Goal: Answer question/provide support

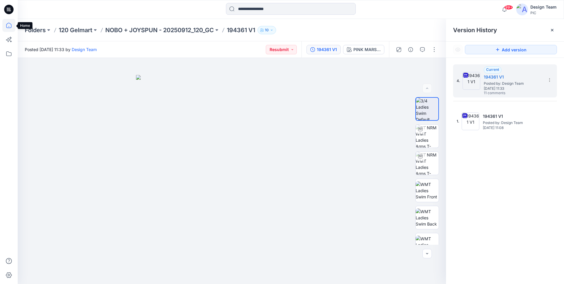
click at [12, 25] on icon at bounding box center [8, 25] width 13 height 13
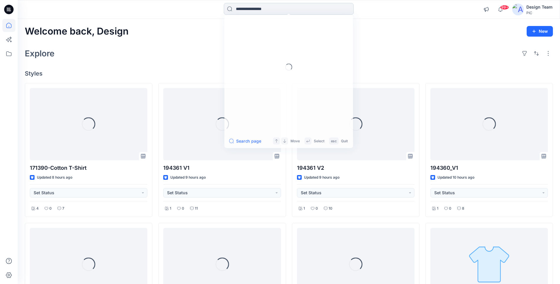
click at [239, 7] on input at bounding box center [289, 9] width 130 height 12
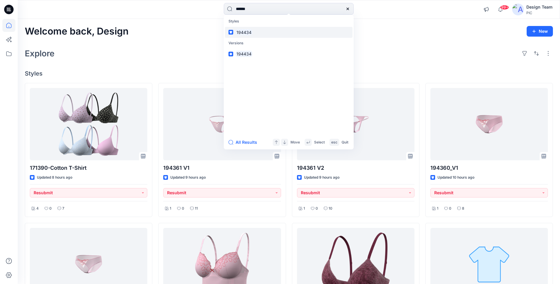
type input "******"
click at [241, 34] on mark "194434" at bounding box center [244, 32] width 17 height 7
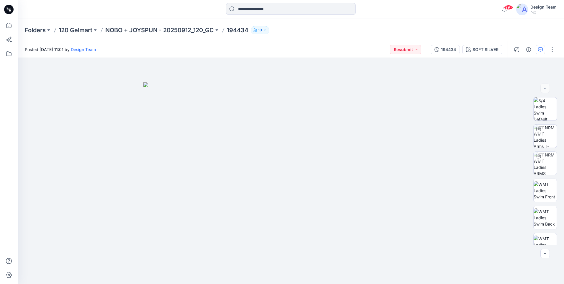
click at [542, 49] on icon "button" at bounding box center [541, 49] width 2 height 0
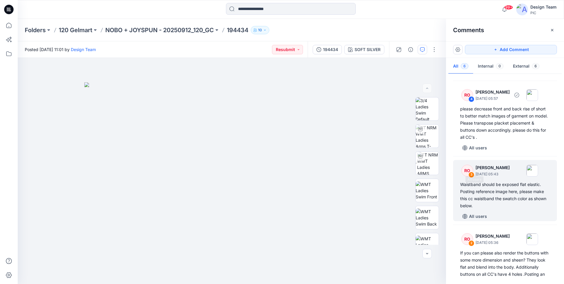
scroll to position [199, 0]
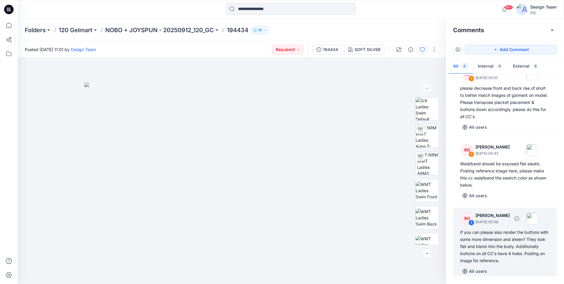
click at [538, 247] on div "If you can please also render the buttons with some more dimension and sheen? T…" at bounding box center [505, 246] width 90 height 35
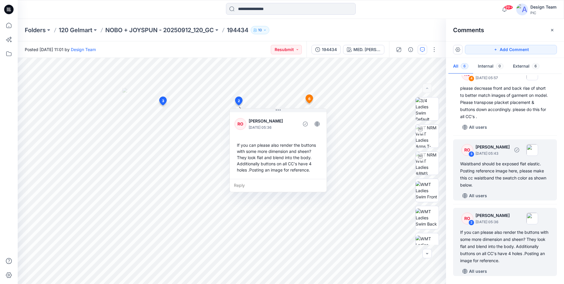
click at [498, 180] on div "Waistband should be exposed flat elastic. Posting reference image here, please …" at bounding box center [505, 174] width 90 height 28
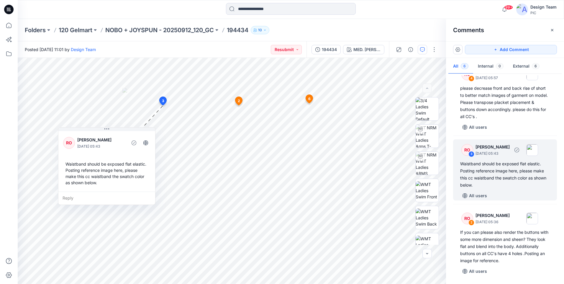
click at [518, 184] on div "Waistband should be exposed flat elastic. Posting reference image here, please …" at bounding box center [505, 174] width 90 height 28
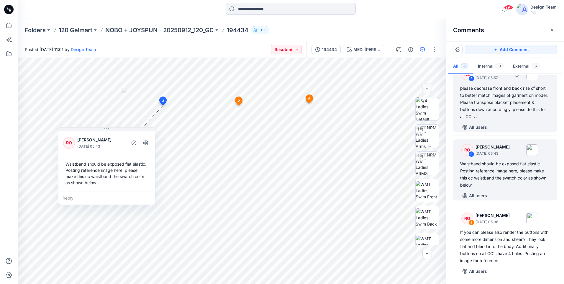
click at [489, 109] on div "please decrease front and back rise of short to better match images of garment …" at bounding box center [505, 102] width 90 height 35
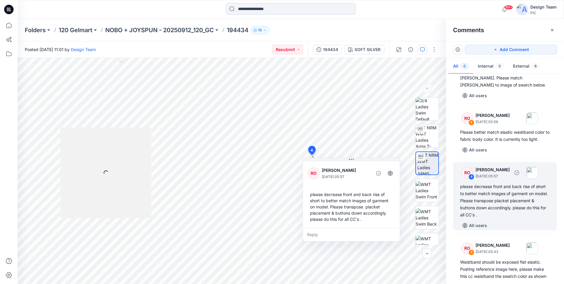
scroll to position [99, 0]
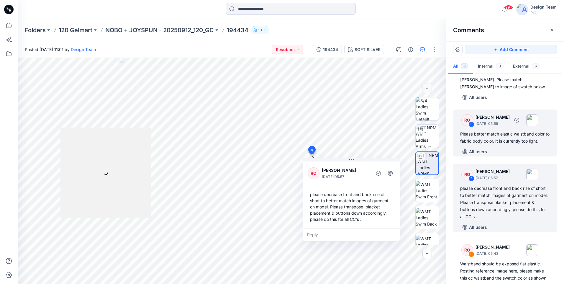
click at [518, 137] on div "Please better match elastic waistband color to fabric body color. It is current…" at bounding box center [505, 137] width 90 height 14
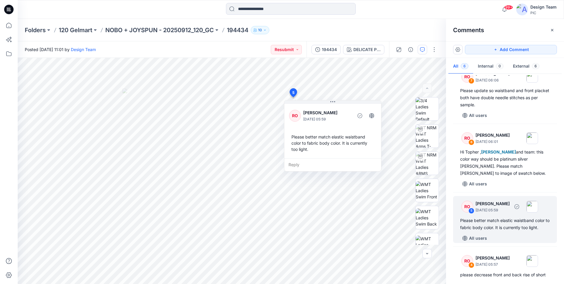
scroll to position [0, 0]
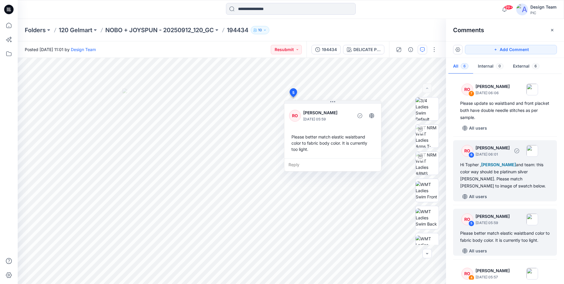
click at [519, 173] on div "Hi Topher , Poornima Perera and team: this color way should be platinum silver …" at bounding box center [505, 175] width 90 height 28
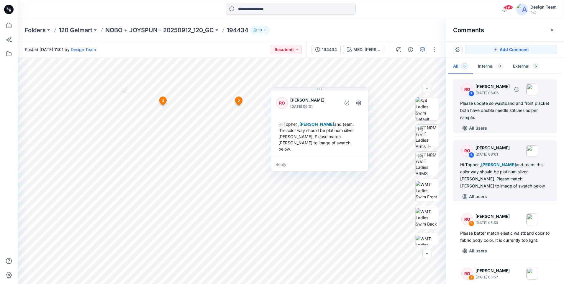
click at [509, 115] on div "Please update so waistband and front placket both have double needle stitches a…" at bounding box center [505, 110] width 90 height 21
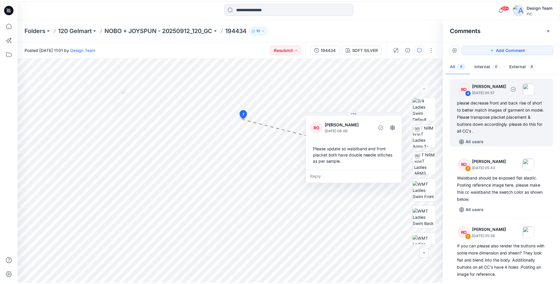
scroll to position [199, 0]
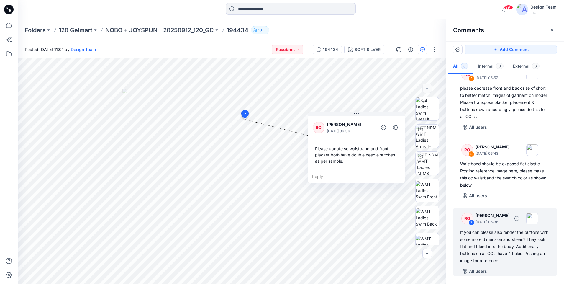
click at [512, 252] on div "If you can please also render the buttons with some more dimension and sheen? T…" at bounding box center [505, 246] width 90 height 35
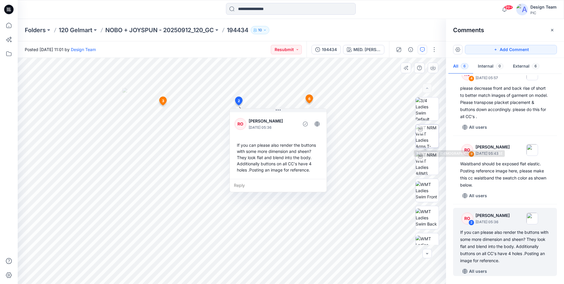
click at [433, 145] on img at bounding box center [427, 136] width 23 height 23
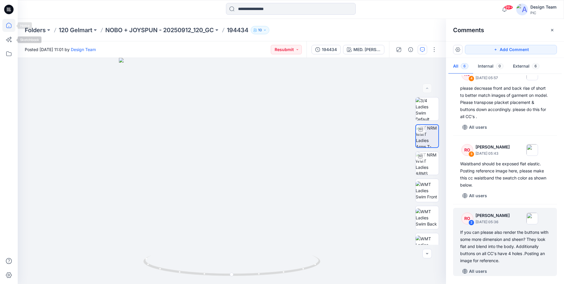
click at [4, 27] on icon at bounding box center [8, 25] width 13 height 13
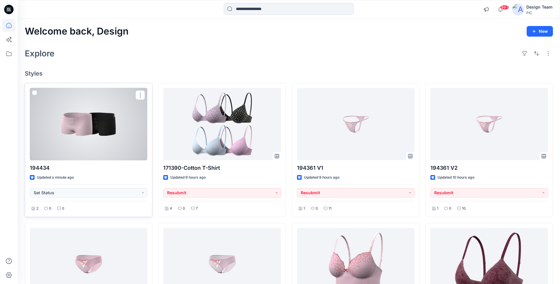
click at [103, 143] on div at bounding box center [88, 124] width 117 height 72
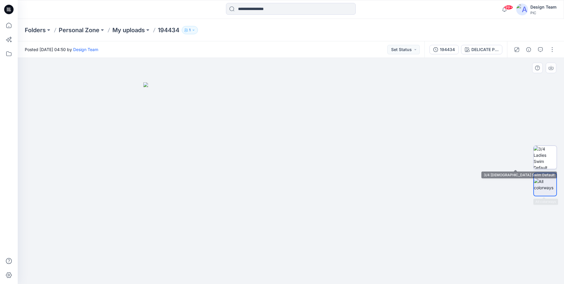
click at [542, 160] on img at bounding box center [545, 157] width 23 height 23
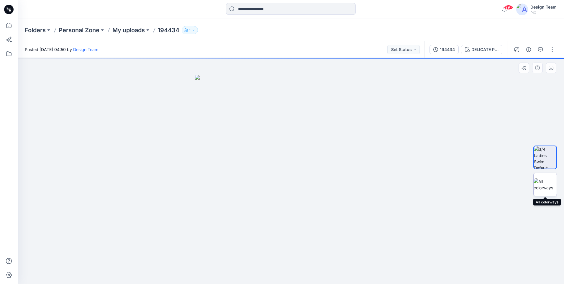
click at [549, 183] on img at bounding box center [545, 184] width 23 height 12
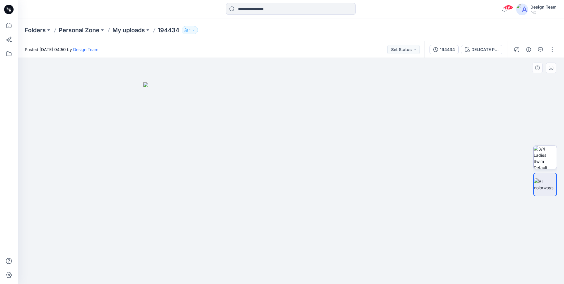
click at [541, 165] on img at bounding box center [545, 157] width 23 height 23
click at [542, 185] on img at bounding box center [545, 184] width 23 height 12
click at [9, 25] on icon at bounding box center [8, 25] width 13 height 13
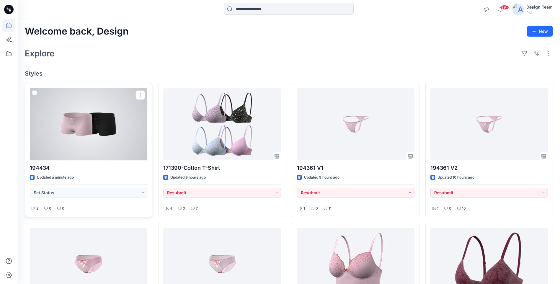
click at [99, 129] on div at bounding box center [88, 124] width 117 height 72
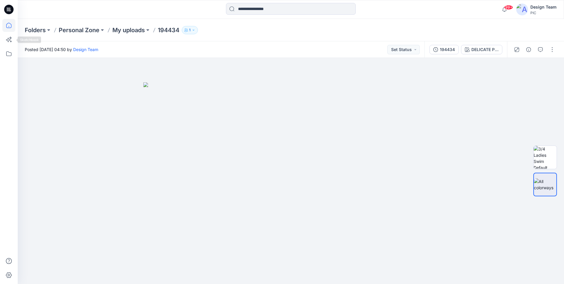
click at [3, 30] on icon at bounding box center [8, 25] width 13 height 13
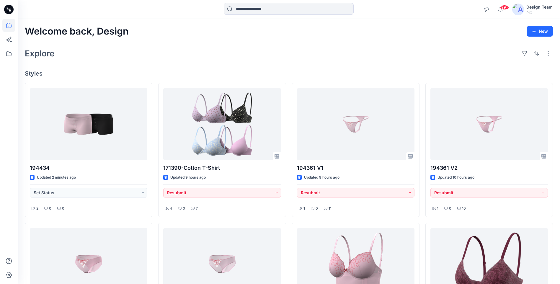
drag, startPoint x: 105, startPoint y: 62, endPoint x: 83, endPoint y: 72, distance: 24.4
click at [83, 72] on h4 "Styles" at bounding box center [289, 73] width 528 height 7
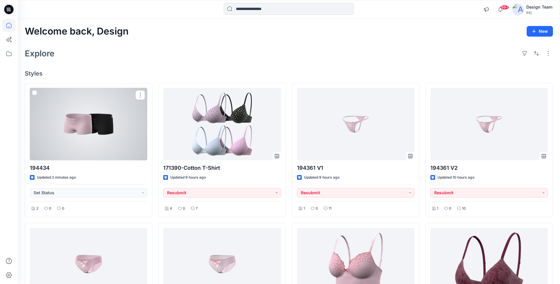
drag, startPoint x: 73, startPoint y: 123, endPoint x: 77, endPoint y: 122, distance: 4.3
click at [73, 123] on div at bounding box center [88, 124] width 117 height 72
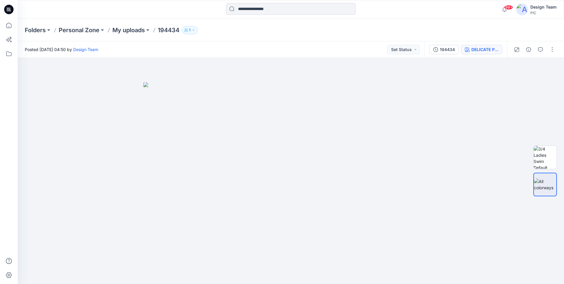
click at [486, 46] on button "DELICATE PINK" at bounding box center [481, 49] width 41 height 9
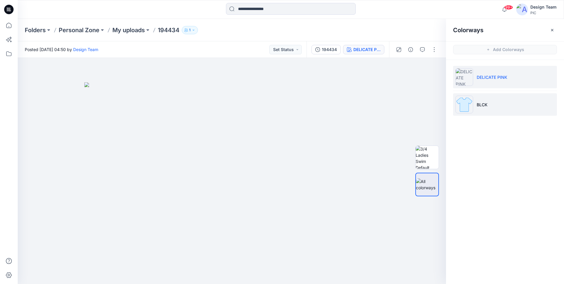
click at [490, 106] on li "BLCK" at bounding box center [505, 104] width 104 height 22
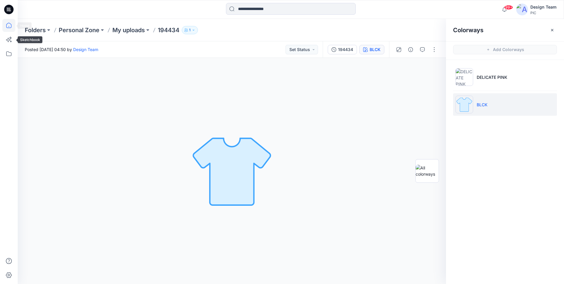
click at [6, 29] on icon at bounding box center [8, 25] width 13 height 13
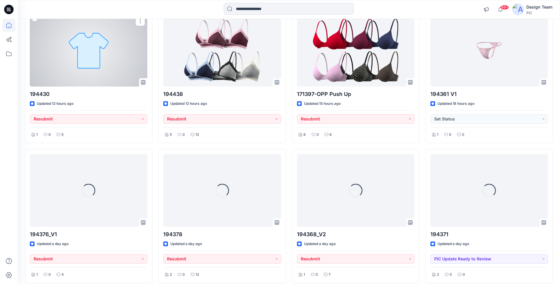
scroll to position [354, 0]
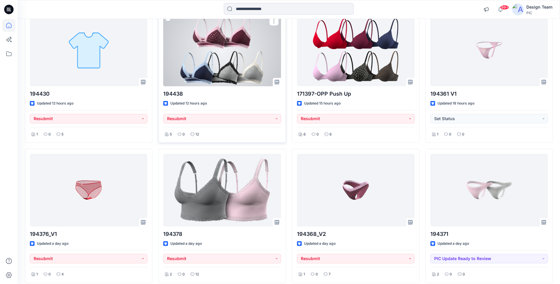
click at [230, 82] on div at bounding box center [221, 50] width 117 height 72
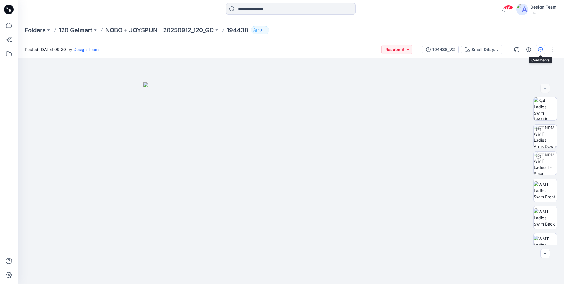
click at [541, 49] on icon "button" at bounding box center [540, 49] width 5 height 5
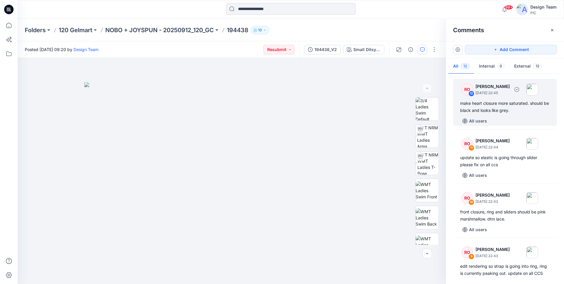
click at [500, 113] on div "make heart closure more saturated. should be black and looks like grey." at bounding box center [505, 107] width 90 height 14
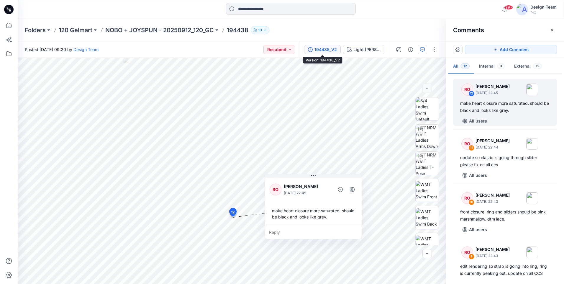
click at [318, 54] on button "194438_V2" at bounding box center [322, 49] width 37 height 9
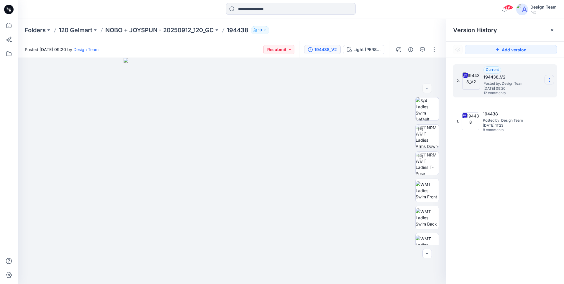
click at [547, 82] on icon at bounding box center [549, 80] width 5 height 5
click at [526, 91] on span "Download Source BW File" at bounding box center [520, 91] width 50 height 7
click at [368, 46] on button "Light Gray heather" at bounding box center [363, 49] width 41 height 9
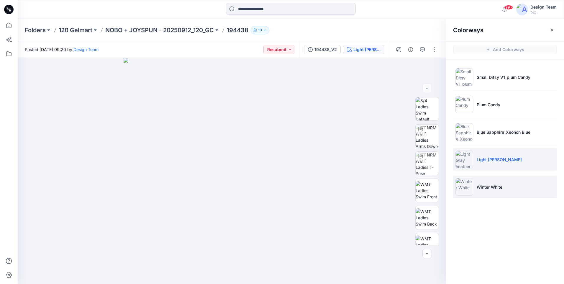
click at [508, 191] on li "Winter White" at bounding box center [505, 187] width 104 height 22
click at [495, 165] on li "Light Gray heather" at bounding box center [505, 159] width 104 height 22
click at [495, 176] on li "Winter White" at bounding box center [505, 187] width 104 height 22
click at [491, 159] on p "Light Gray heather" at bounding box center [499, 159] width 45 height 6
click at [495, 178] on li "Winter White" at bounding box center [505, 187] width 104 height 22
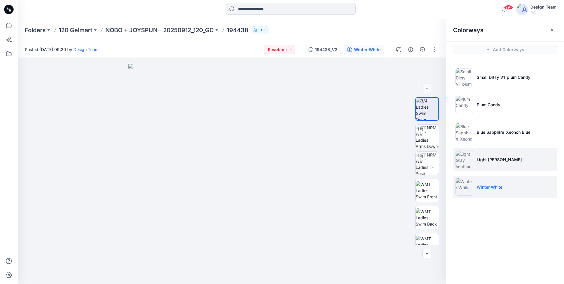
click at [489, 164] on li "Light Gray heather" at bounding box center [505, 159] width 104 height 22
click at [493, 181] on li "Winter White" at bounding box center [505, 187] width 104 height 22
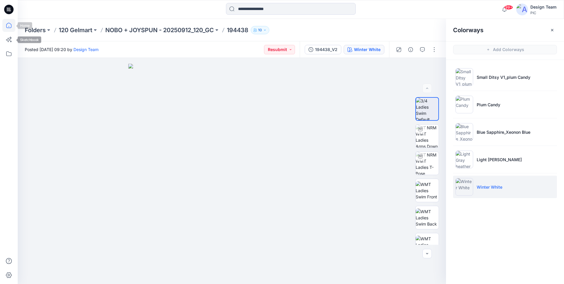
click at [10, 28] on icon at bounding box center [8, 25] width 13 height 13
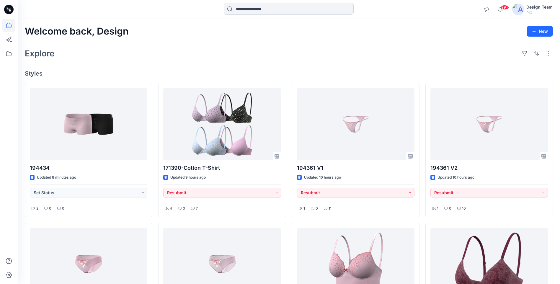
click at [287, 11] on input at bounding box center [289, 9] width 130 height 12
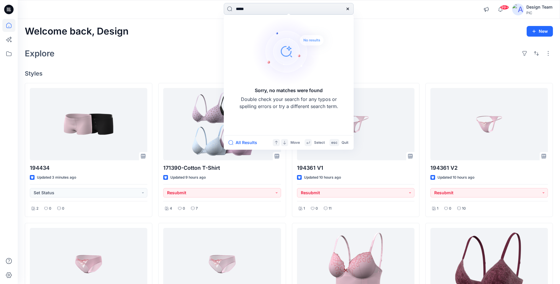
click at [244, 9] on input "*****" at bounding box center [289, 9] width 130 height 12
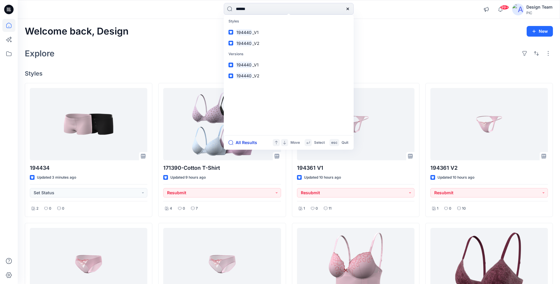
type input "******"
click at [236, 141] on button "All Results" at bounding box center [244, 142] width 32 height 7
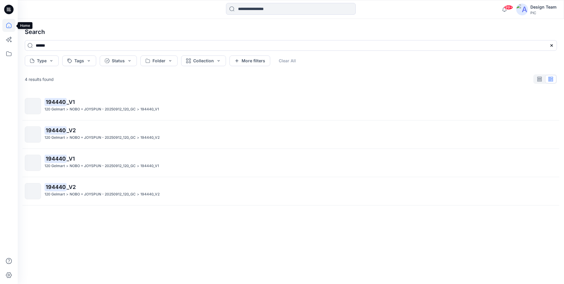
click at [6, 28] on icon at bounding box center [8, 25] width 13 height 13
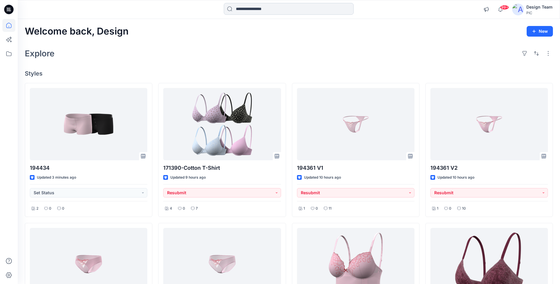
click at [259, 13] on input at bounding box center [289, 9] width 130 height 12
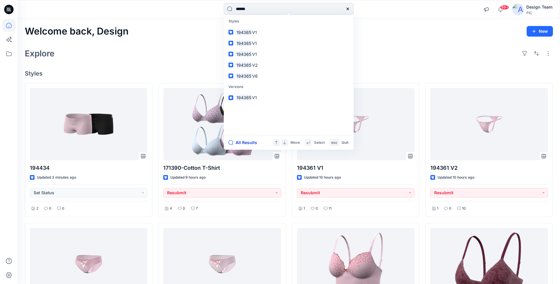
type input "******"
click at [246, 141] on button "All Results" at bounding box center [244, 142] width 32 height 7
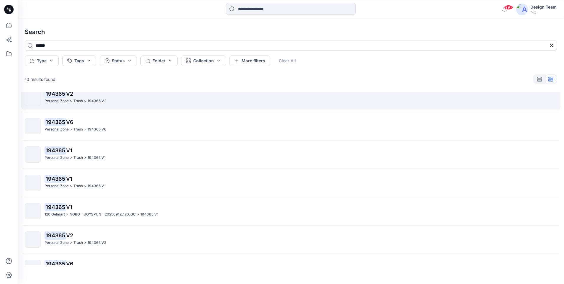
scroll to position [110, 0]
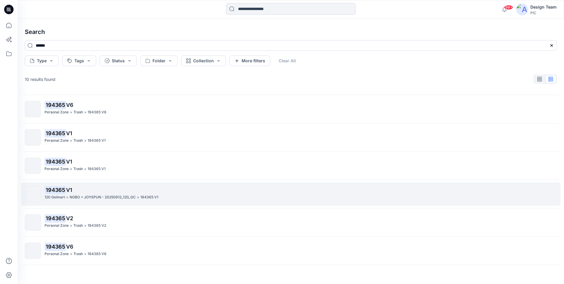
click at [83, 194] on p "NOBO + JOYSPUN - 20250912_120_GC" at bounding box center [103, 197] width 66 height 6
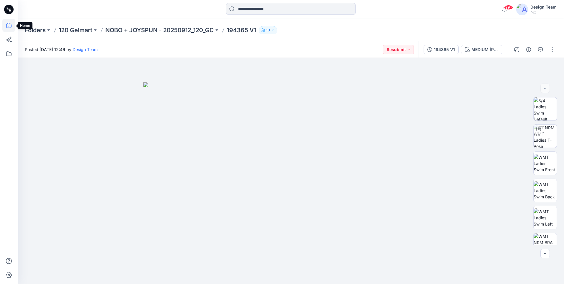
click at [7, 24] on icon at bounding box center [8, 25] width 13 height 13
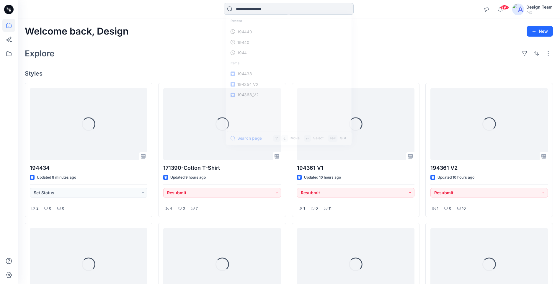
click at [248, 6] on input at bounding box center [289, 9] width 130 height 12
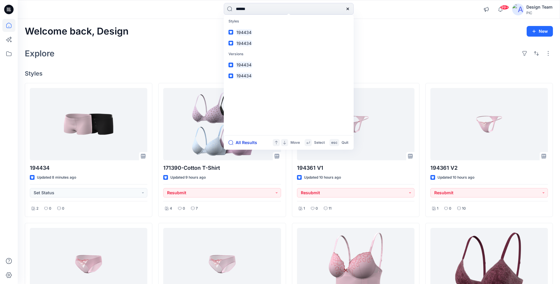
type input "******"
click at [239, 142] on button "All Results" at bounding box center [244, 142] width 32 height 7
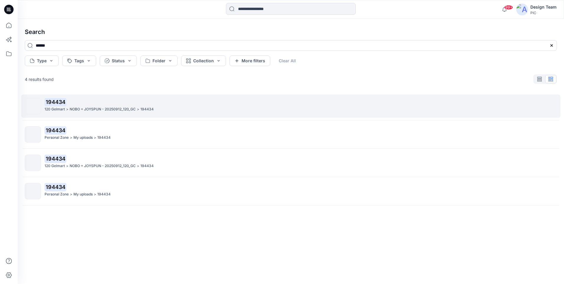
click at [68, 112] on p ">" at bounding box center [67, 109] width 2 height 6
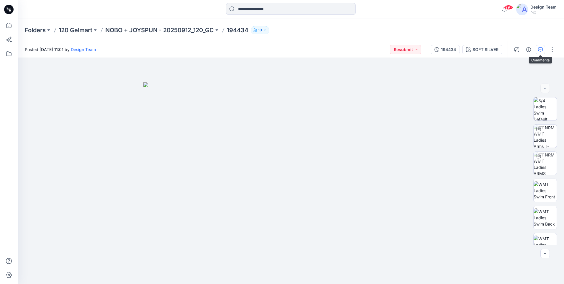
click at [539, 50] on icon "button" at bounding box center [540, 49] width 5 height 5
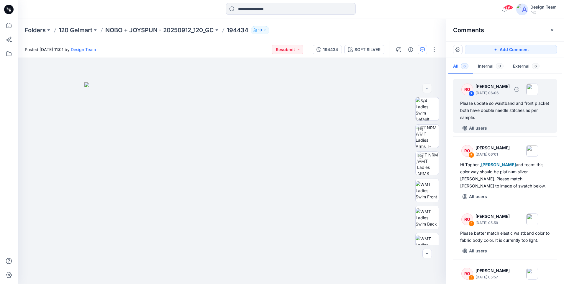
click at [531, 113] on div "Please update so waistband and front placket both have double needle stitches a…" at bounding box center [505, 110] width 90 height 21
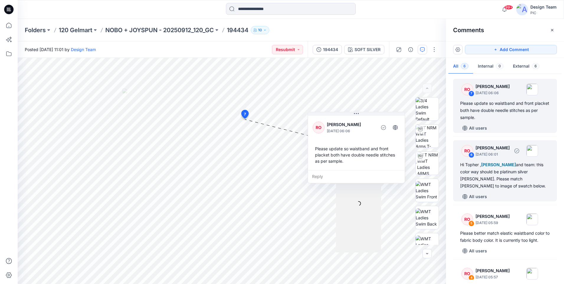
click at [473, 179] on div "Hi Topher , Poornima Perera and team: this color way should be platinum silver …" at bounding box center [505, 175] width 90 height 28
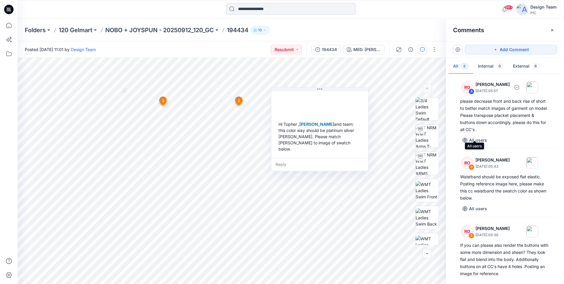
scroll to position [199, 0]
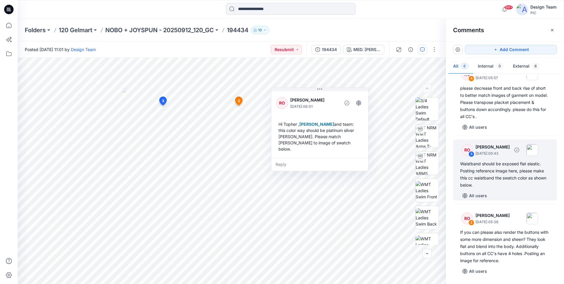
click at [503, 174] on div "Waistband should be exposed flat elastic. Posting reference image here, please …" at bounding box center [505, 174] width 90 height 28
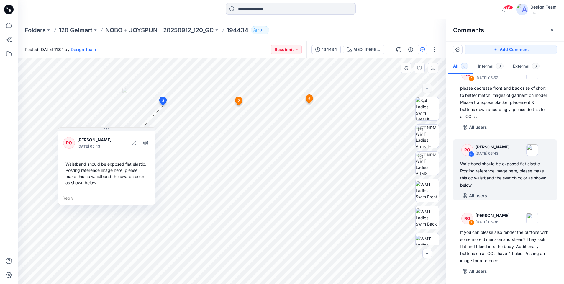
click at [62, 199] on div "Reply" at bounding box center [106, 198] width 97 height 13
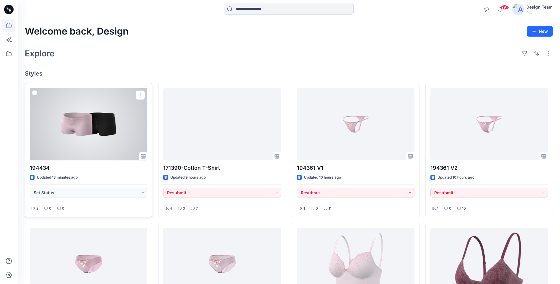
click at [95, 118] on div at bounding box center [88, 124] width 117 height 72
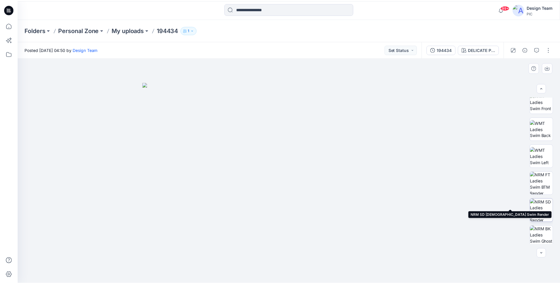
scroll to position [120, 0]
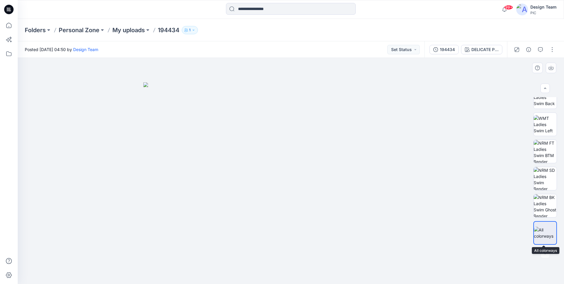
click at [550, 231] on img at bounding box center [545, 233] width 22 height 12
click at [541, 205] on img at bounding box center [545, 205] width 23 height 23
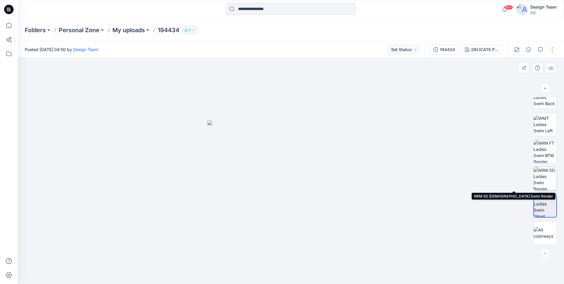
click at [540, 177] on img at bounding box center [545, 178] width 23 height 23
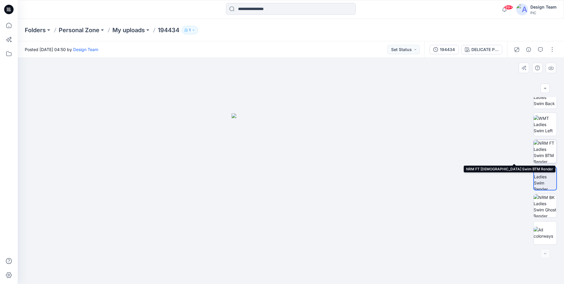
click at [544, 153] on img at bounding box center [545, 151] width 23 height 23
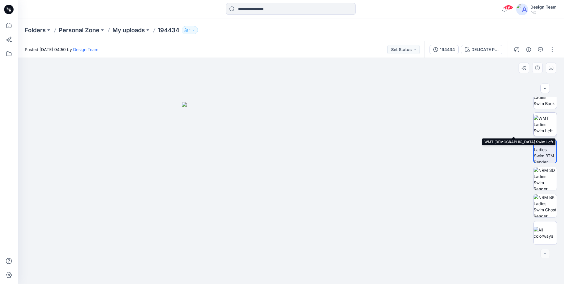
click at [541, 127] on img at bounding box center [545, 124] width 23 height 19
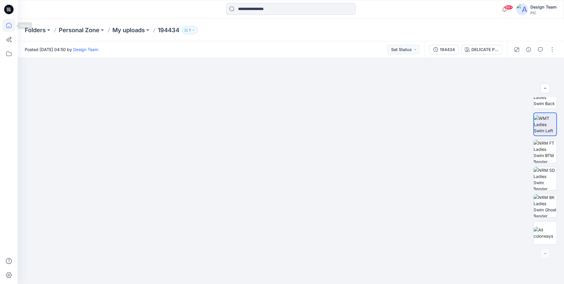
click at [9, 25] on icon at bounding box center [8, 25] width 13 height 13
